Goal: Task Accomplishment & Management: Use online tool/utility

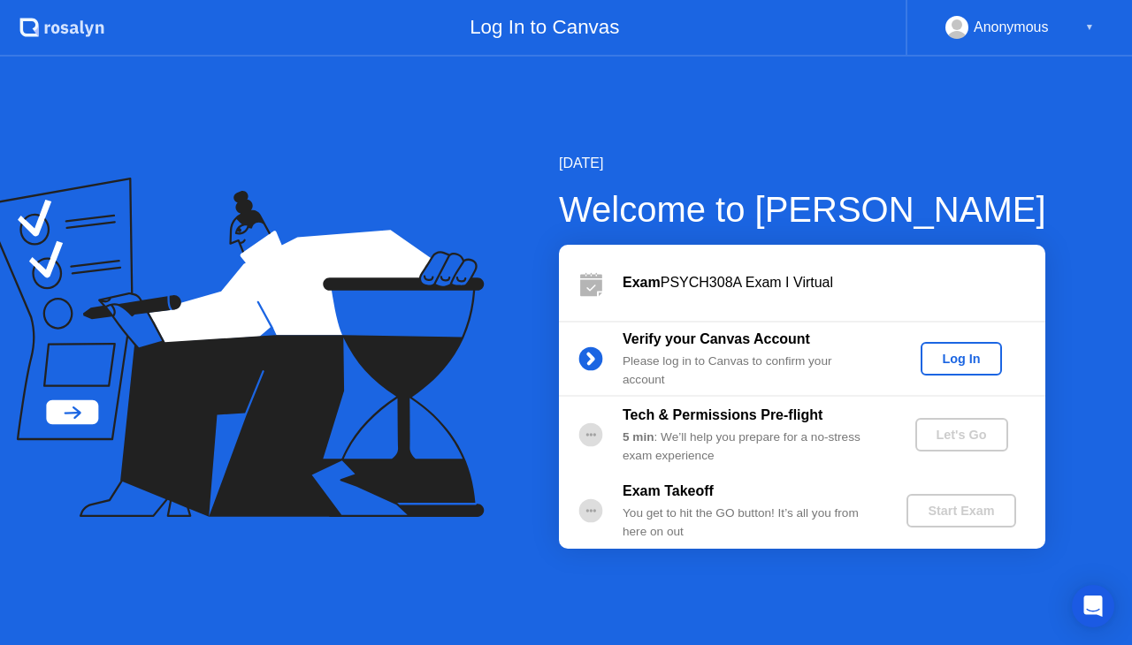
click at [957, 364] on div "Log In" at bounding box center [961, 359] width 66 height 14
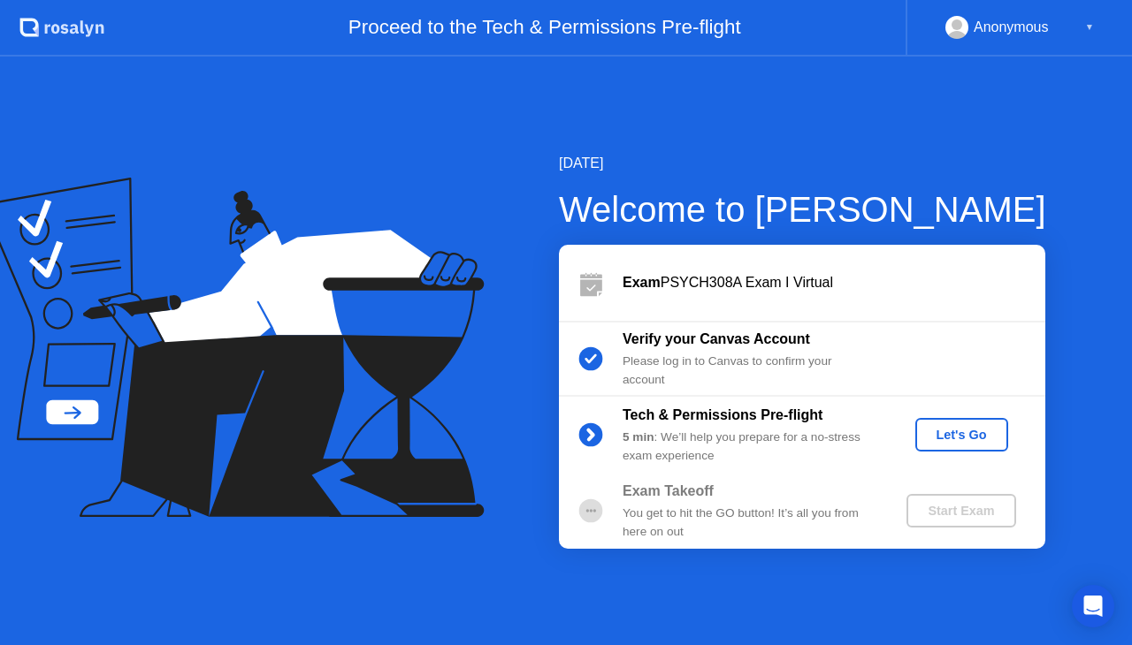
click at [940, 438] on div "Let's Go" at bounding box center [961, 435] width 79 height 14
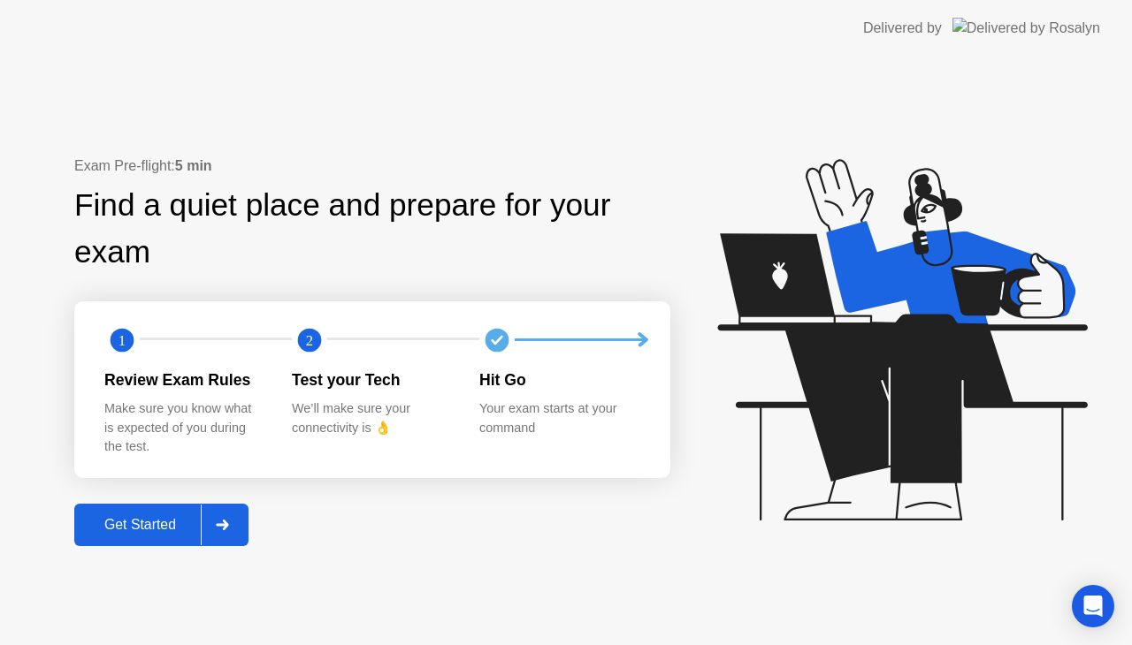
click at [158, 528] on div "Get Started" at bounding box center [140, 525] width 121 height 16
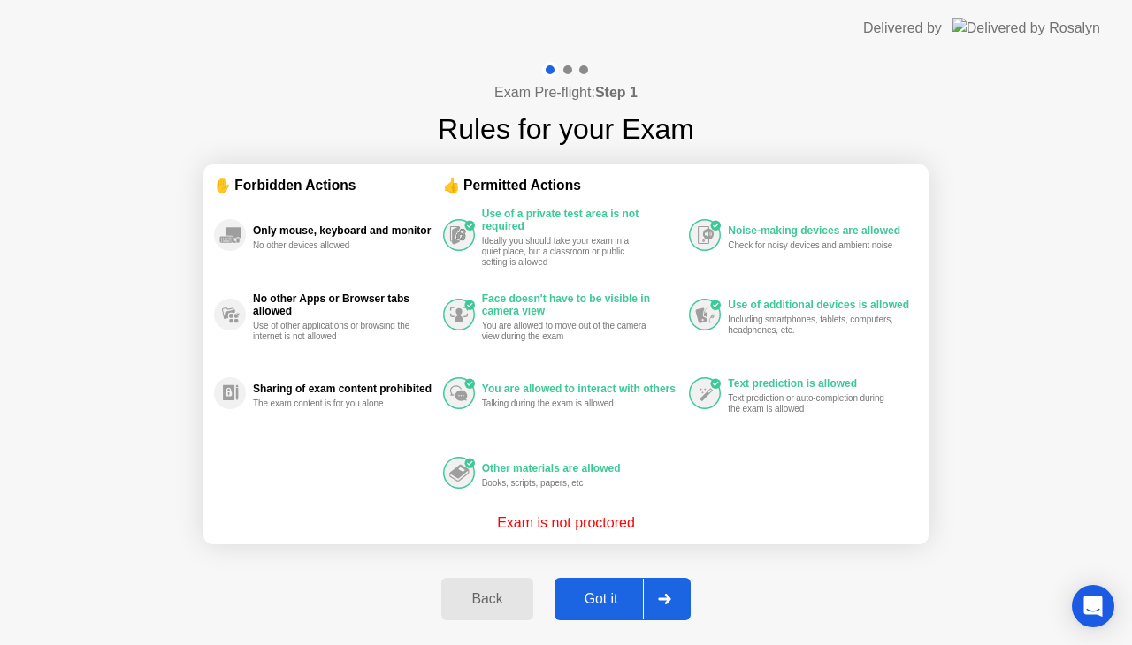
click at [609, 593] on div "Got it" at bounding box center [601, 600] width 83 height 16
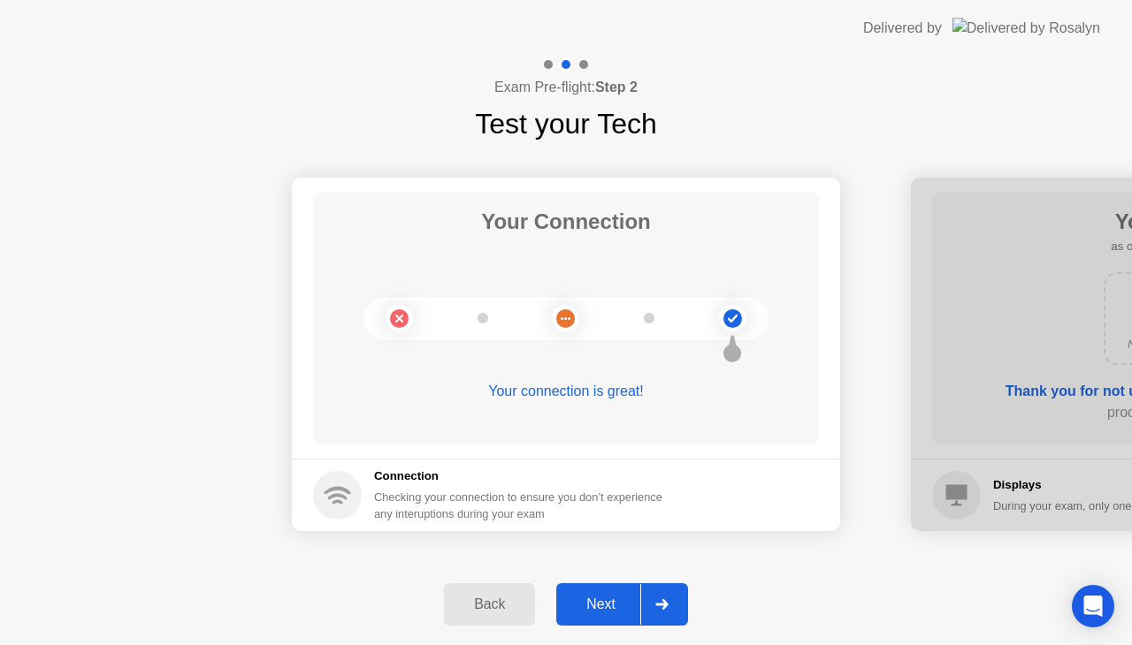
click at [609, 593] on button "Next" at bounding box center [622, 605] width 132 height 42
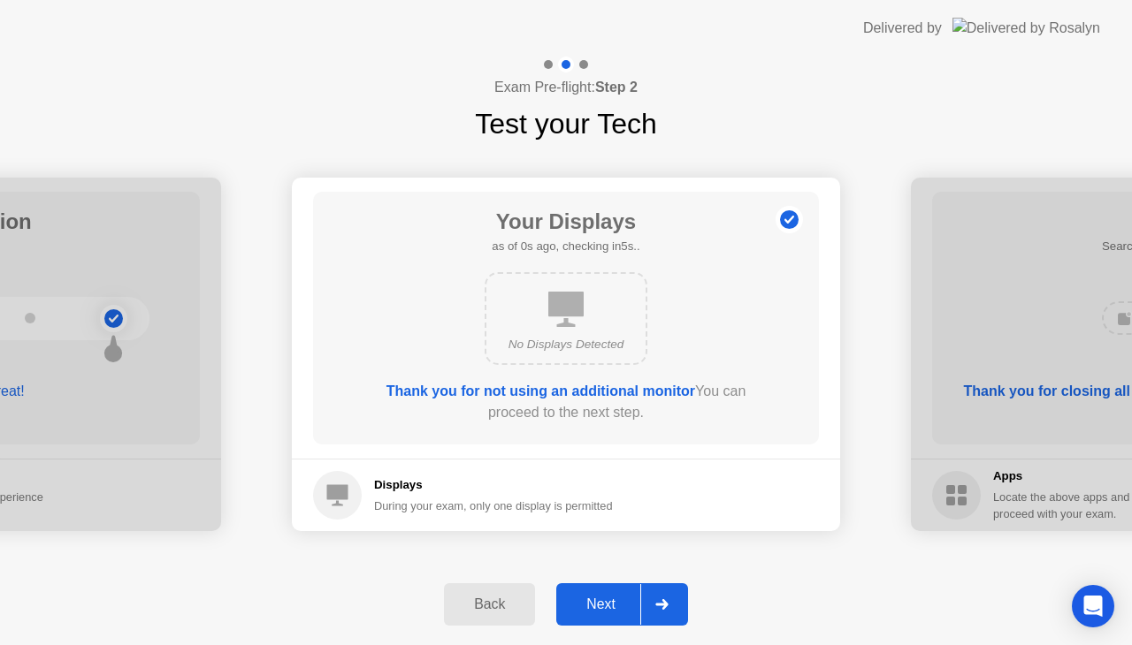
click at [609, 593] on button "Next" at bounding box center [622, 605] width 132 height 42
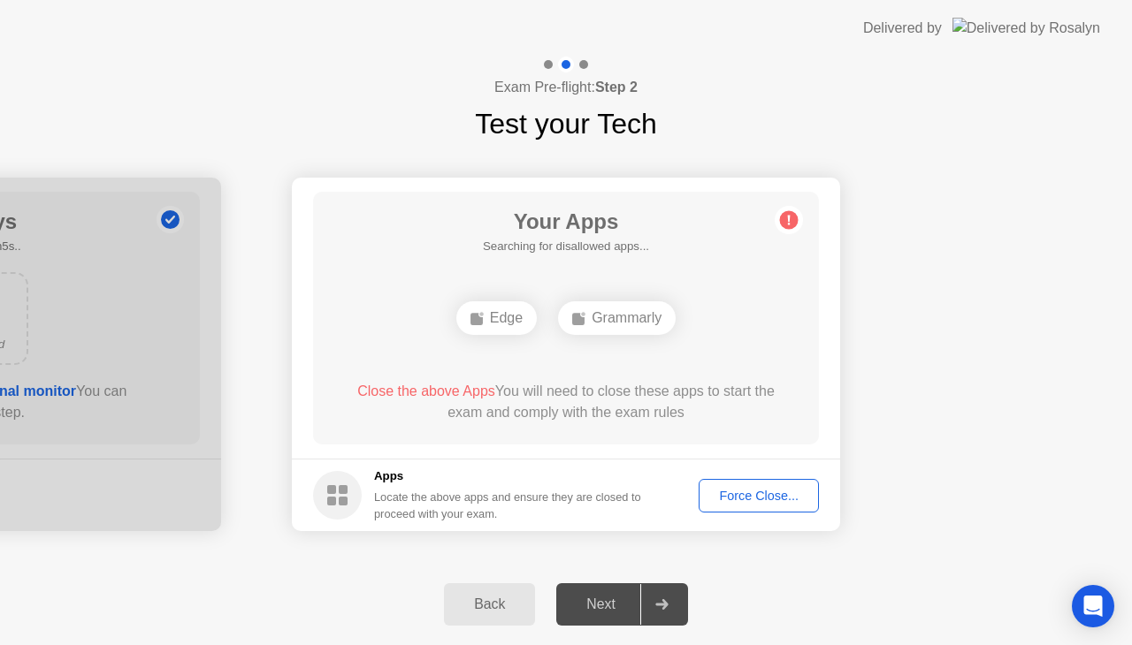
click at [771, 499] on div "Force Close..." at bounding box center [759, 496] width 108 height 14
click at [746, 490] on div "Force Close..." at bounding box center [759, 496] width 108 height 14
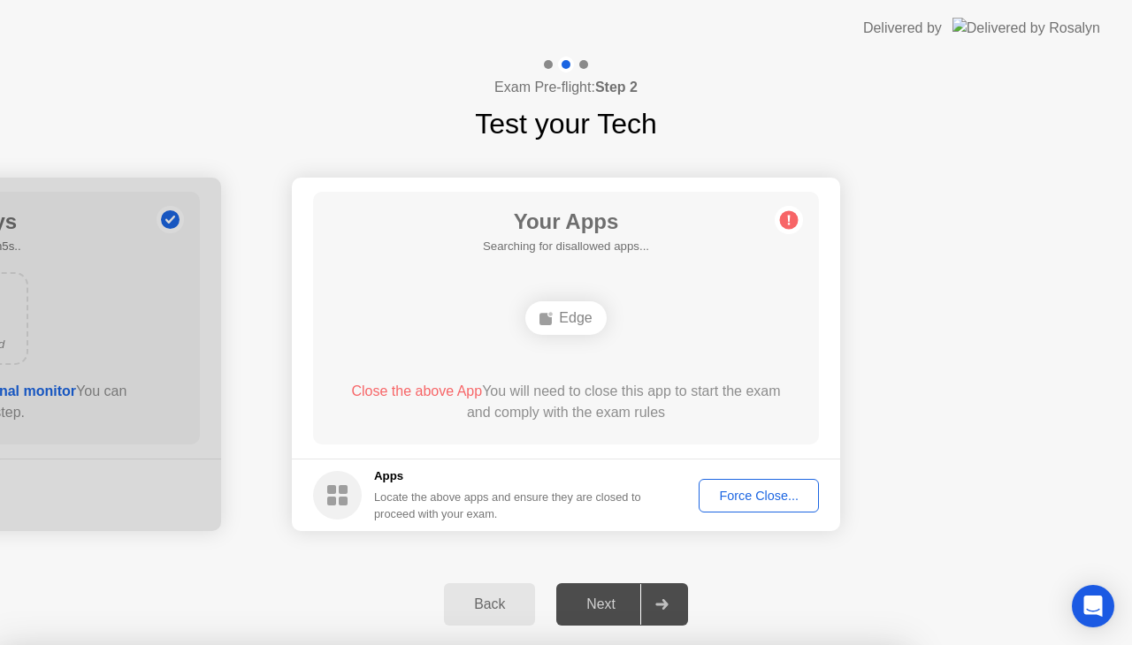
click at [822, 506] on footer "Apps Locate the above apps and ensure they are closed to proceed with your exam…" at bounding box center [566, 495] width 548 height 73
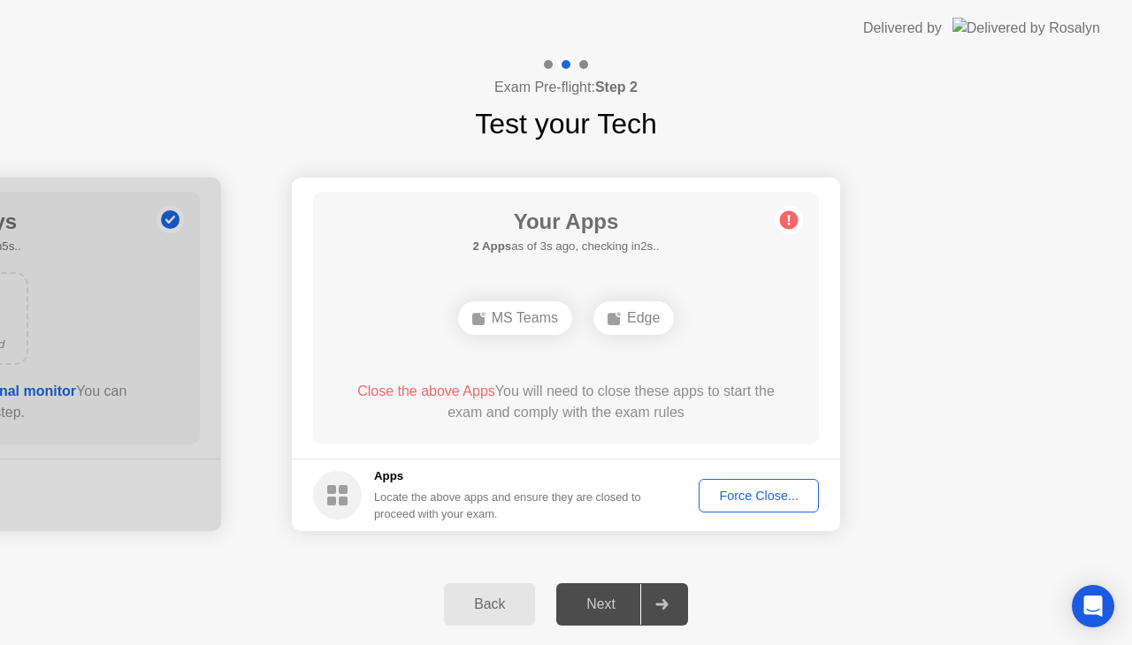
click at [761, 497] on div "Force Close..." at bounding box center [759, 496] width 108 height 14
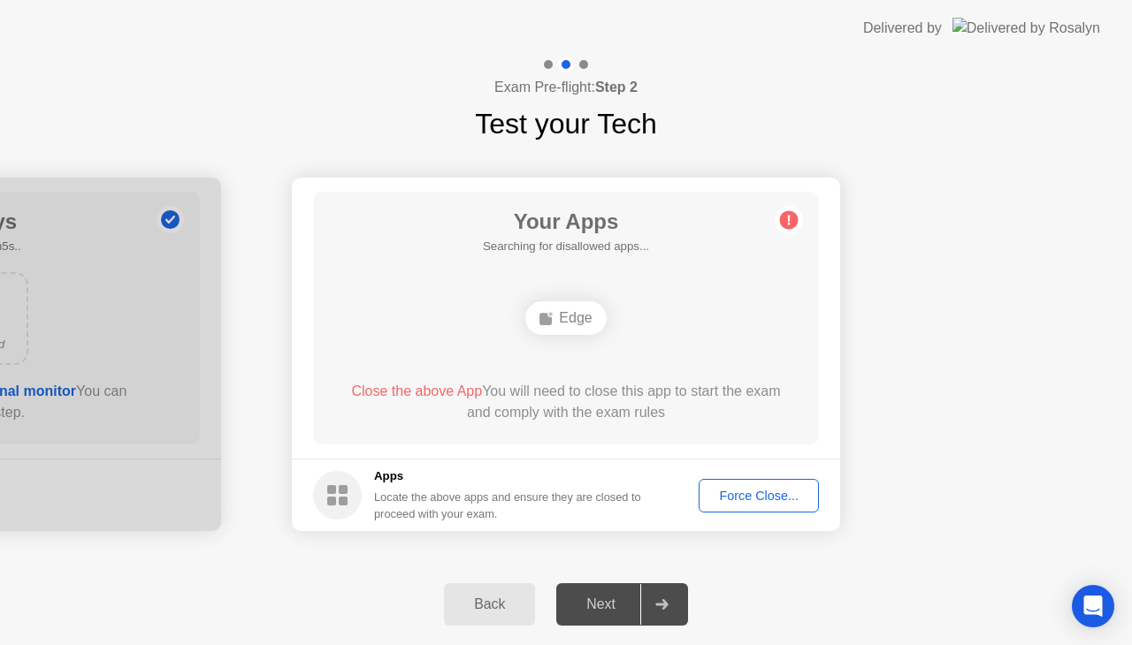
click at [760, 493] on div "Force Close..." at bounding box center [759, 496] width 108 height 14
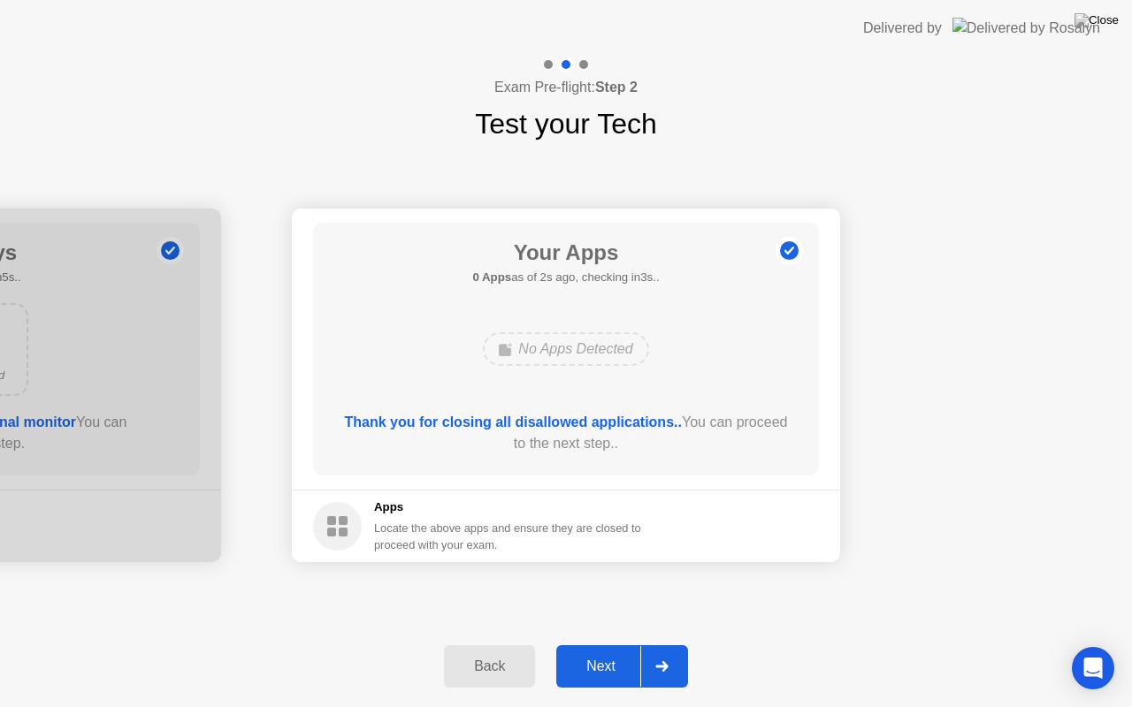
click at [605, 645] on div "Next" at bounding box center [600, 667] width 79 height 16
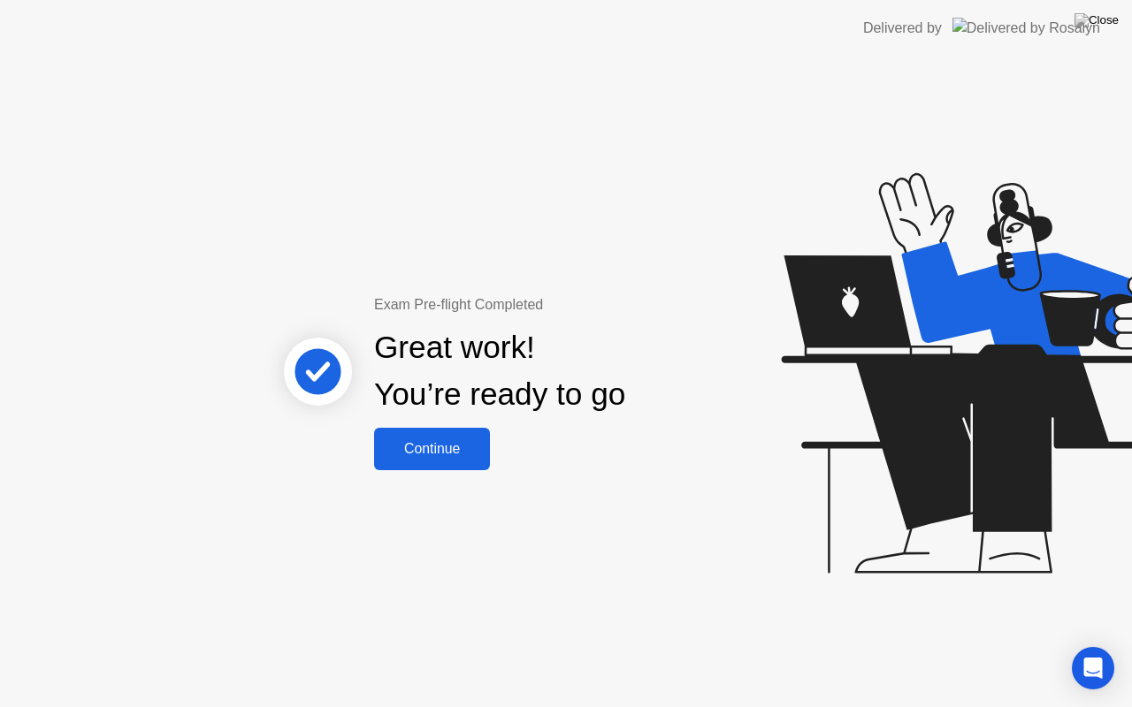
click at [449, 450] on div "Continue" at bounding box center [431, 449] width 105 height 16
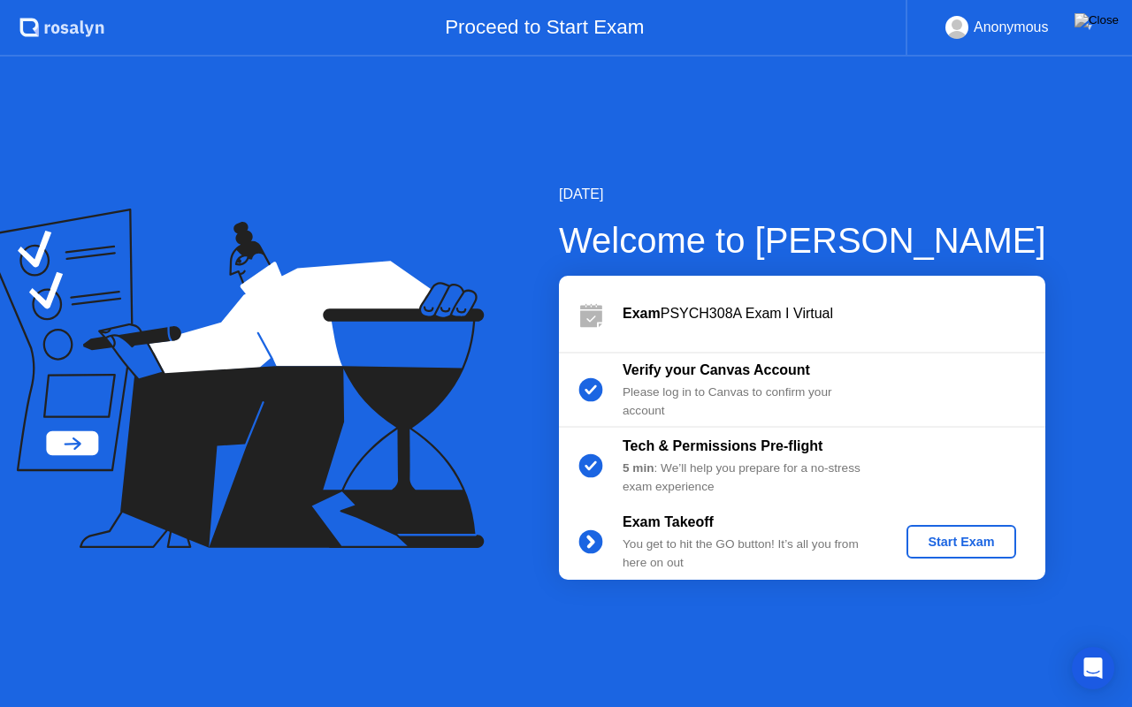
click at [968, 545] on div "Start Exam" at bounding box center [960, 542] width 95 height 14
